Goal: Information Seeking & Learning: Learn about a topic

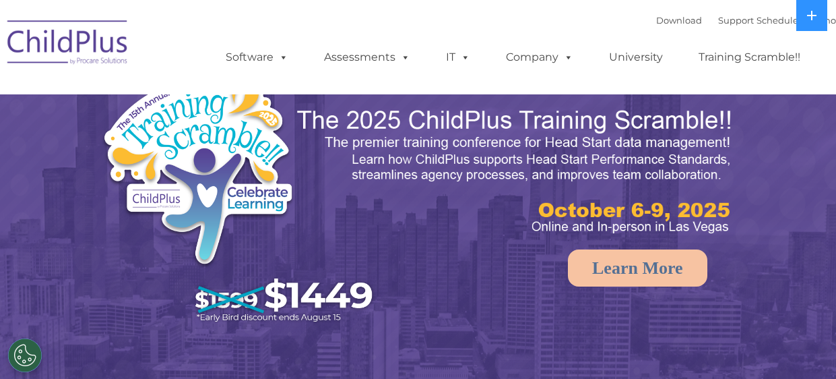
select select "MEDIUM"
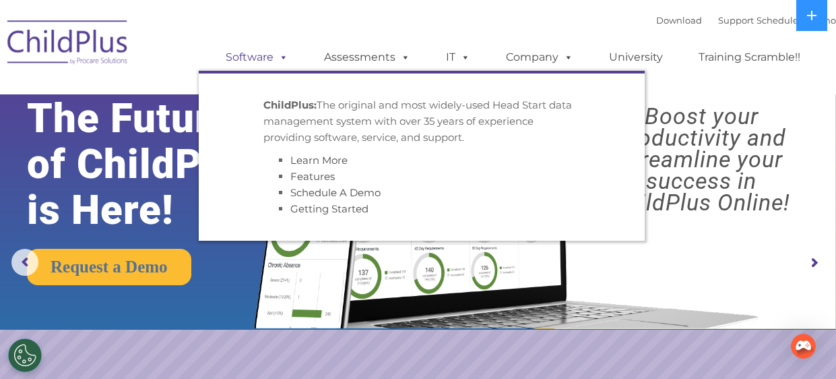
click at [286, 57] on span at bounding box center [280, 57] width 15 height 13
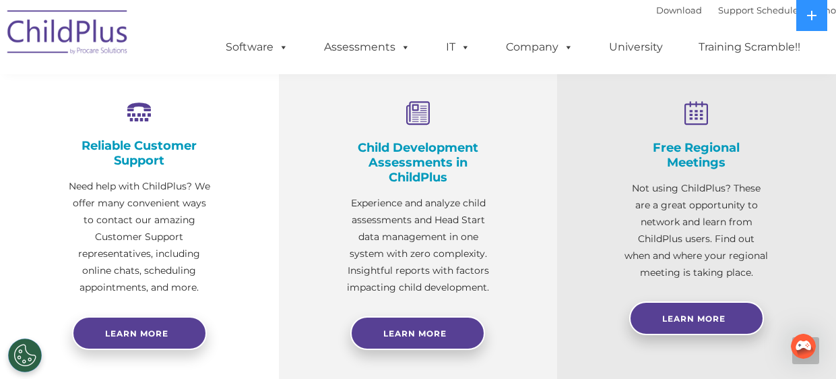
scroll to position [525, 0]
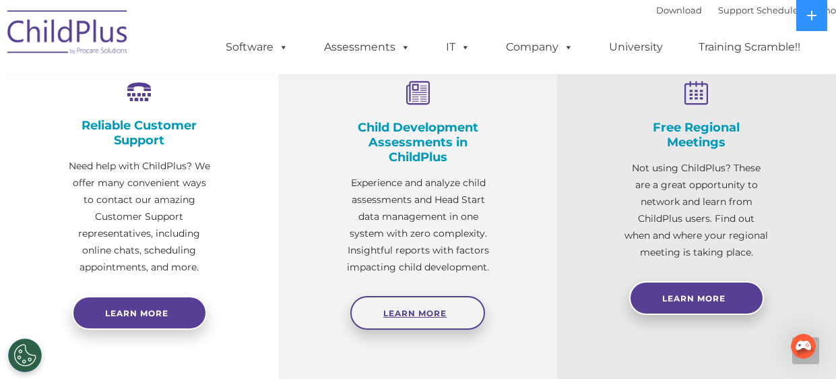
click at [453, 307] on link "Learn More" at bounding box center [417, 313] width 135 height 34
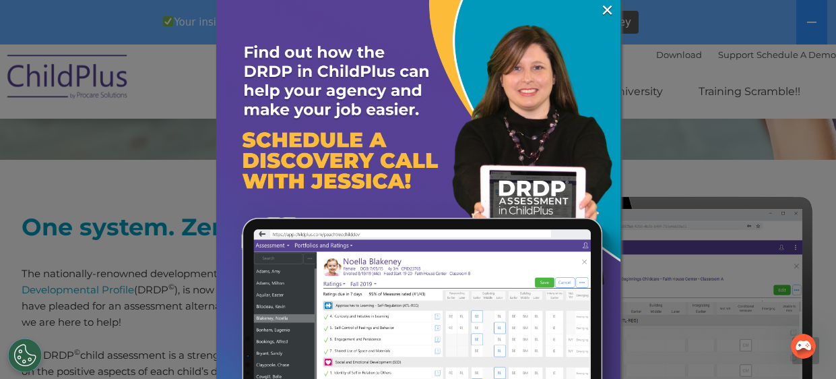
scroll to position [461, 0]
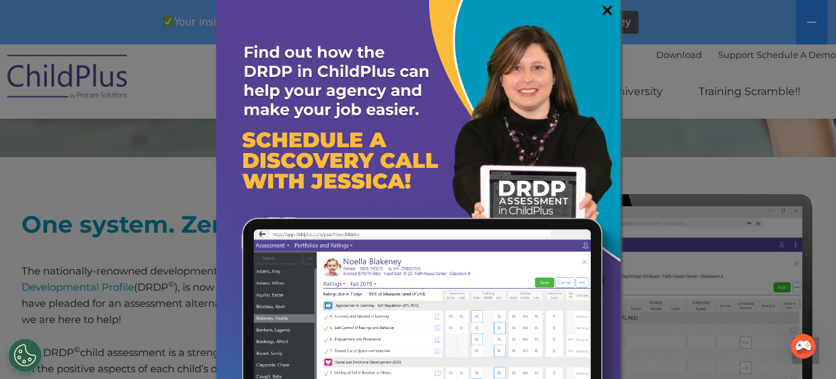
click at [605, 10] on link "×" at bounding box center [607, 9] width 15 height 13
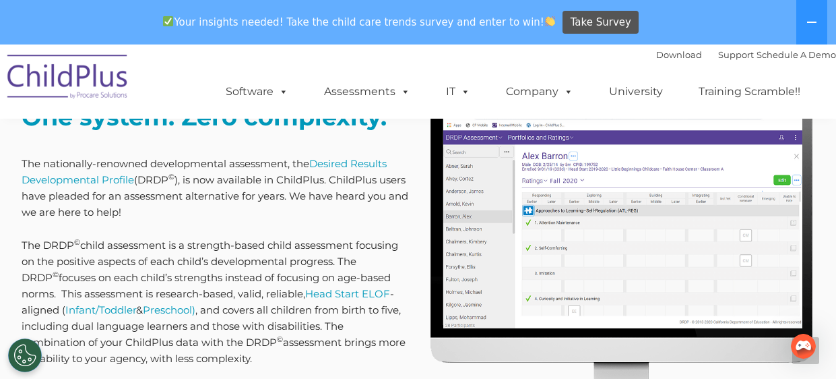
scroll to position [570, 0]
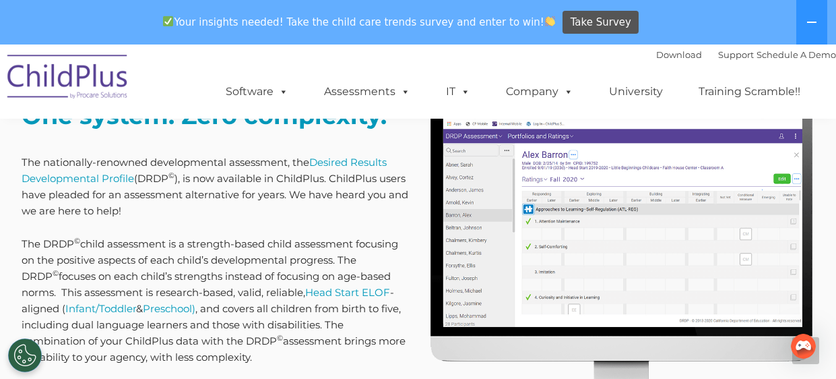
click at [494, 223] on img at bounding box center [621, 246] width 387 height 325
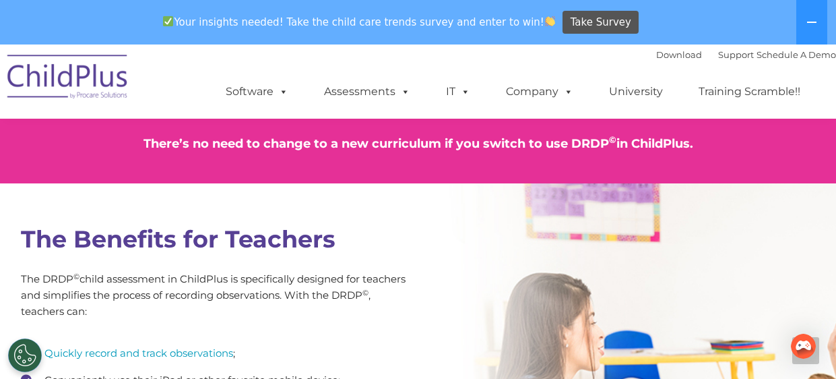
scroll to position [983, 0]
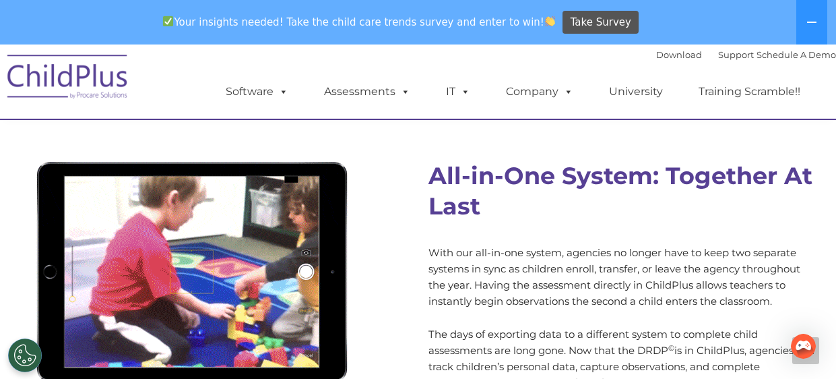
click at [365, 153] on div at bounding box center [214, 269] width 387 height 253
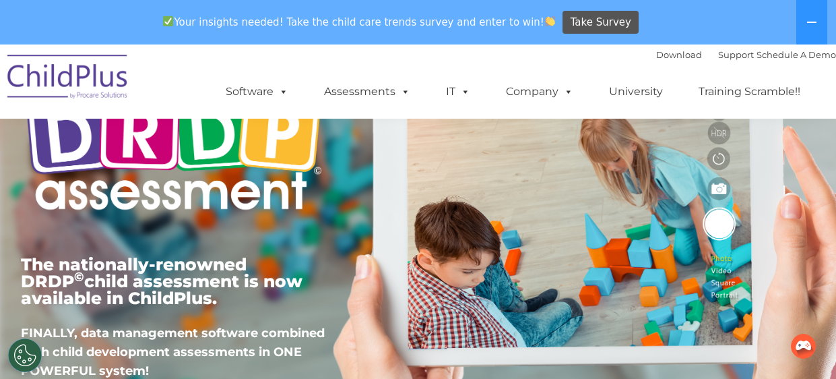
scroll to position [0, 0]
